Goal: Task Accomplishment & Management: Manage account settings

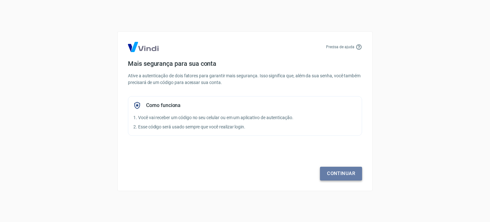
click at [350, 177] on link "Continuar" at bounding box center [341, 172] width 42 height 13
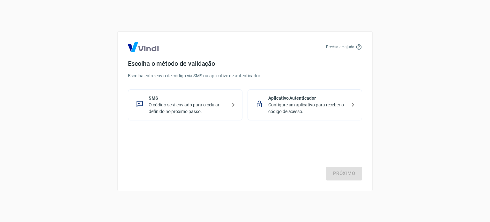
click at [187, 116] on div "SMS O código será enviado para o celular definido no próximo passo." at bounding box center [185, 104] width 114 height 31
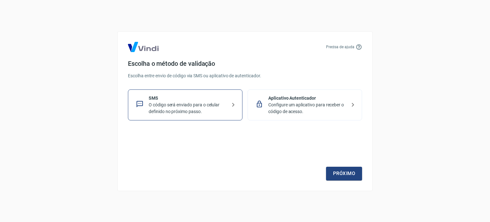
click at [190, 108] on p "O código será enviado para o celular definido no próximo passo." at bounding box center [188, 107] width 78 height 13
click at [341, 178] on link "Próximo" at bounding box center [344, 172] width 36 height 13
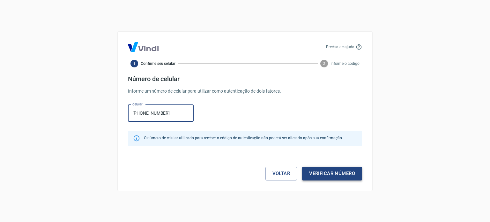
type input "[PHONE_NUMBER]"
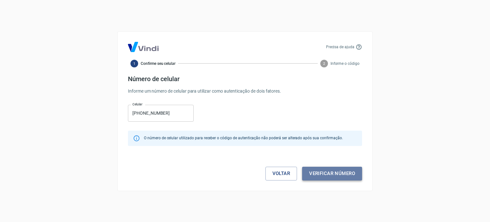
click at [338, 180] on button "Verificar número" at bounding box center [332, 172] width 60 height 13
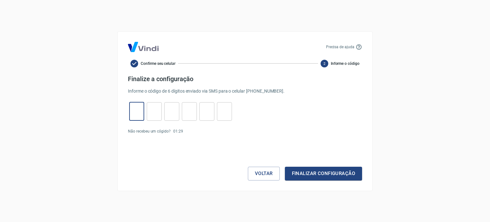
click at [136, 109] on input "tel" at bounding box center [136, 111] width 15 height 14
type input "5"
type input "8"
type input "9"
type input "8"
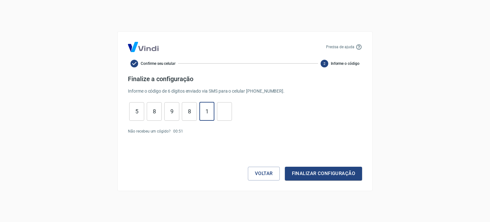
type input "1"
click at [329, 171] on button "Finalizar configuração" at bounding box center [323, 172] width 77 height 13
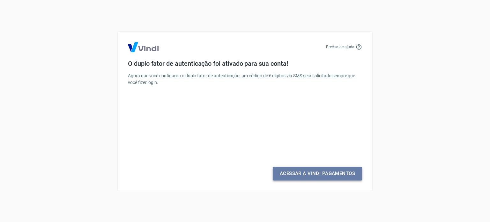
click at [329, 171] on link "Acessar a Vindi Pagamentos" at bounding box center [317, 172] width 89 height 13
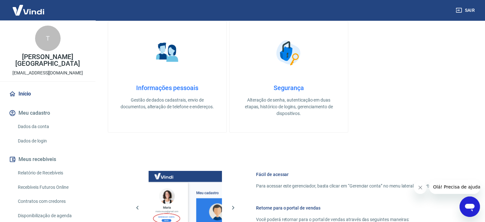
scroll to position [281, 0]
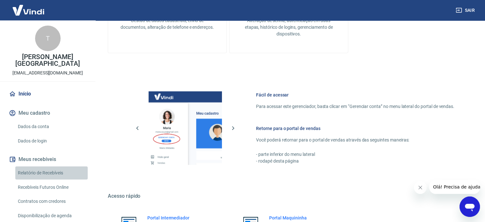
click at [53, 169] on link "Relatório de Recebíveis" at bounding box center [51, 172] width 72 height 13
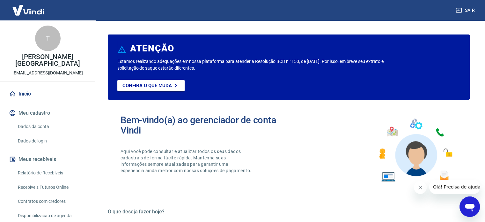
scroll to position [31, 0]
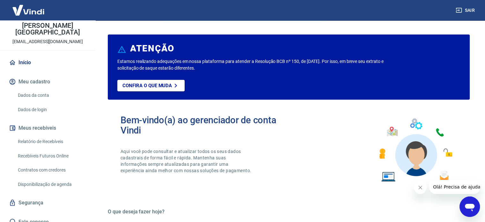
click at [136, 161] on p "Aqui você pode consultar e atualizar todos os seus dados cadastrais de forma fá…" at bounding box center [187, 161] width 132 height 26
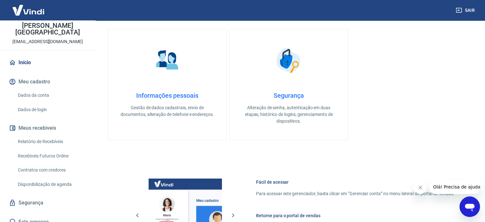
scroll to position [193, 0]
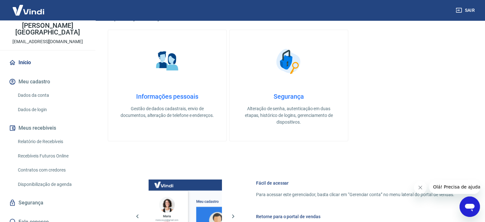
click at [57, 163] on link "Contratos com credores" at bounding box center [51, 169] width 72 height 13
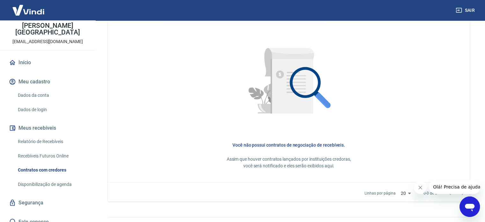
scroll to position [283, 0]
click at [55, 178] on link "Disponibilização de agenda" at bounding box center [51, 184] width 72 height 13
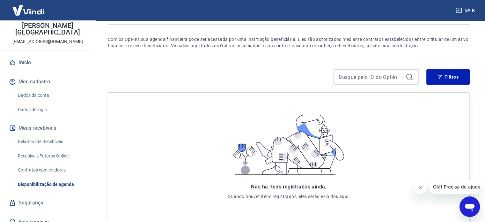
scroll to position [38, 0]
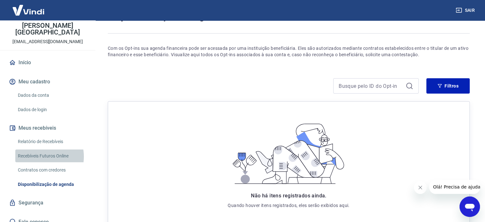
click at [42, 150] on link "Recebíveis Futuros Online" at bounding box center [51, 155] width 72 height 13
